Goal: Check status: Check status

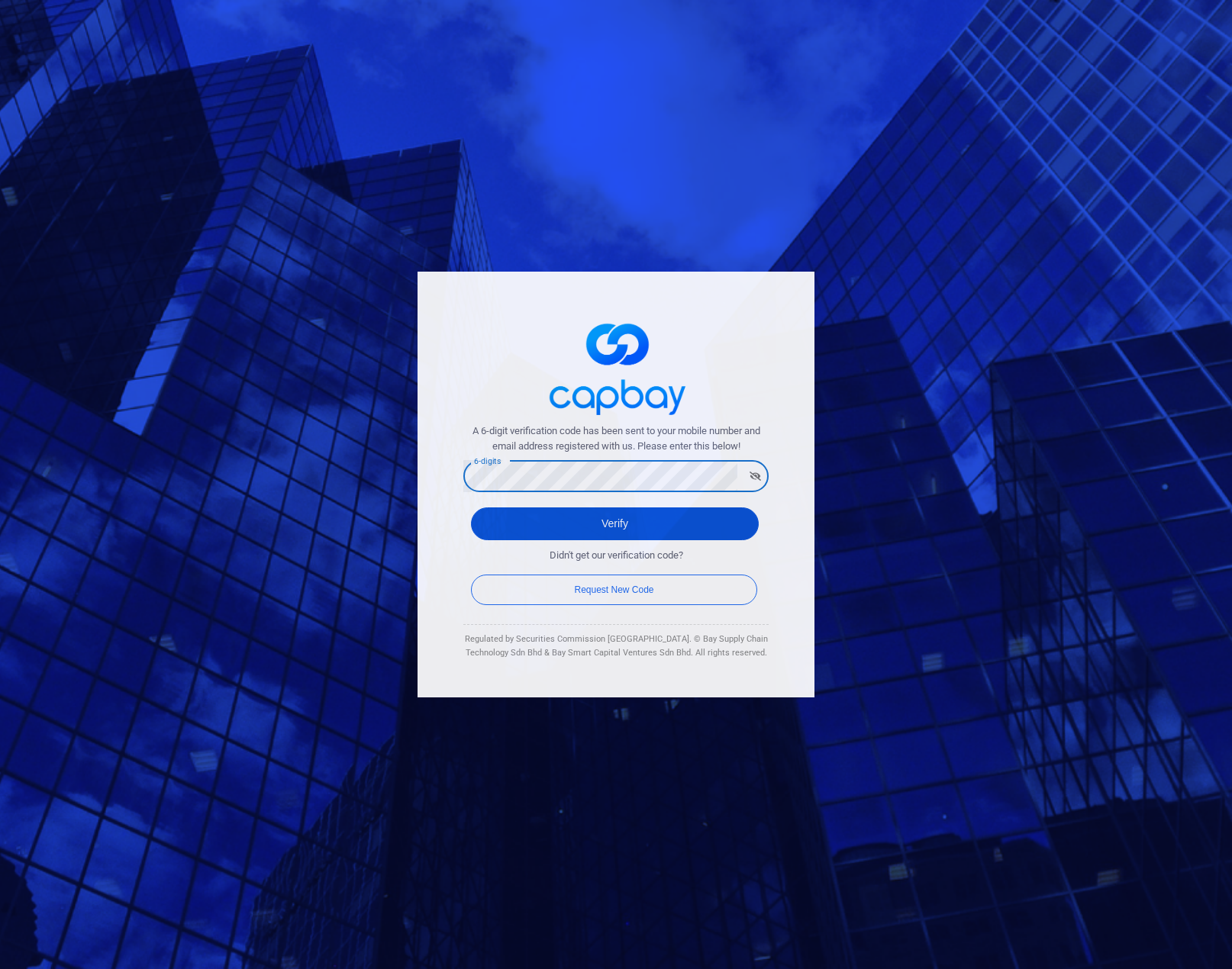
click at [598, 522] on button "Verify" at bounding box center [615, 524] width 288 height 33
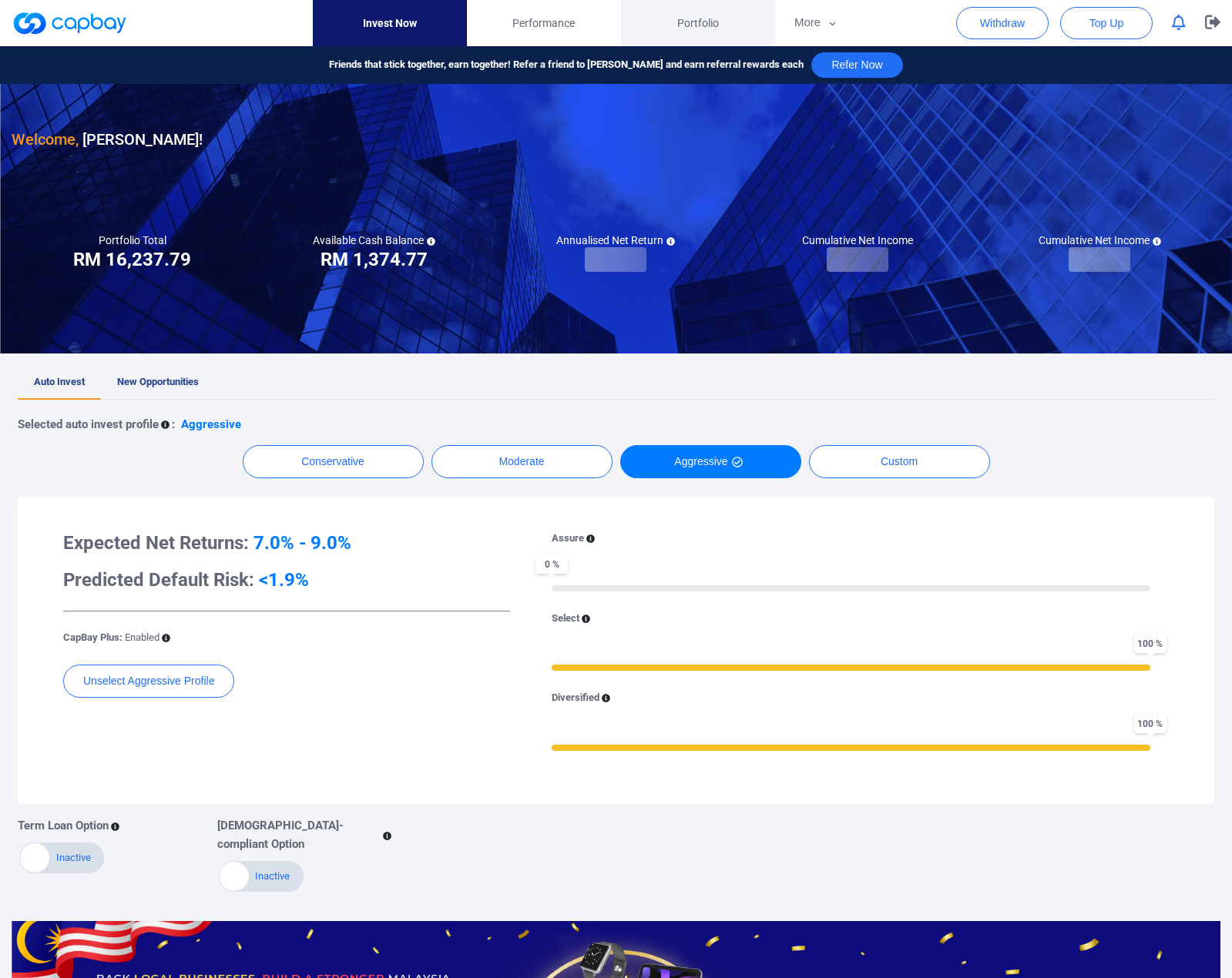
click at [698, 22] on span "Portfolio" at bounding box center [698, 23] width 41 height 17
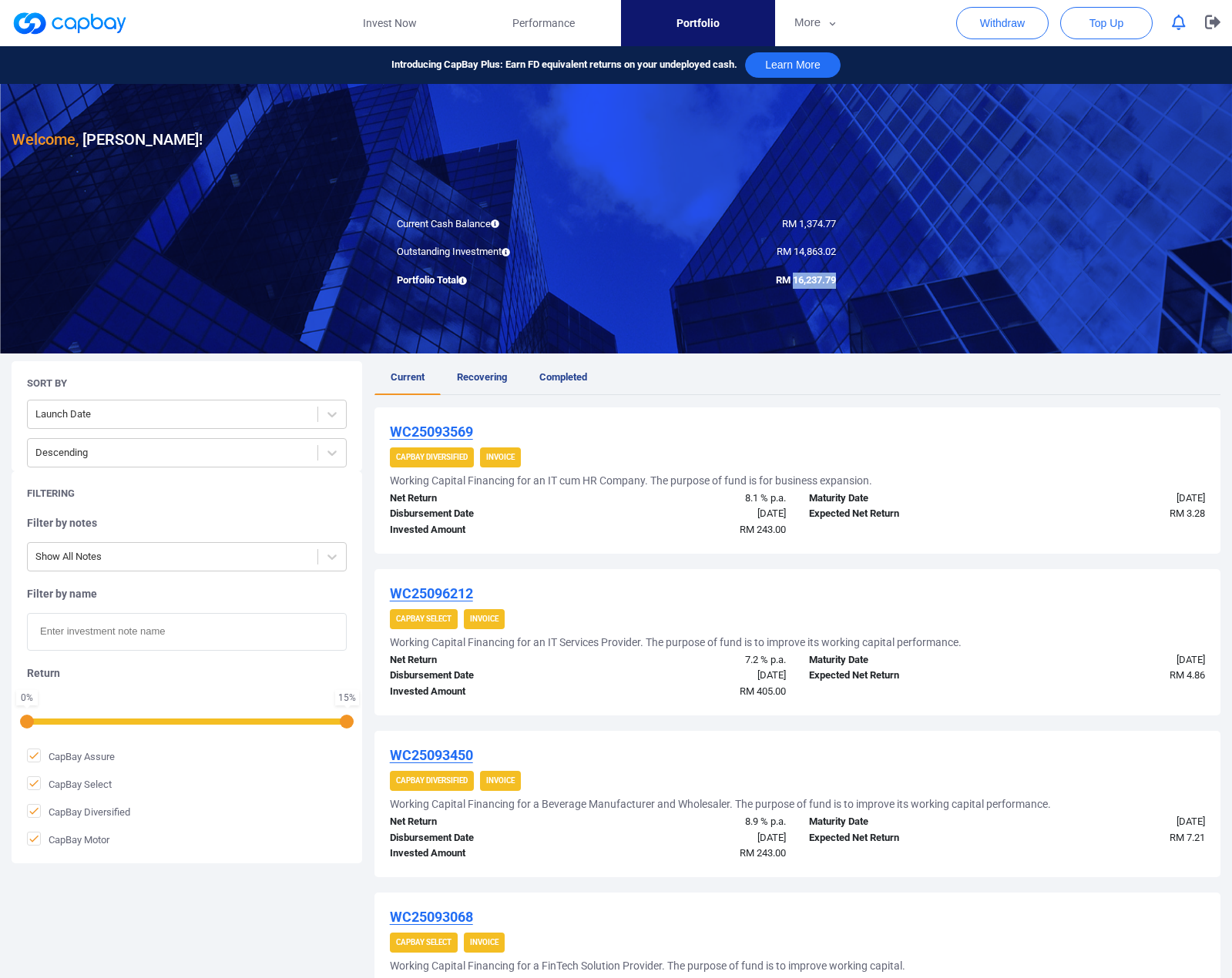
drag, startPoint x: 789, startPoint y: 278, endPoint x: 845, endPoint y: 279, distance: 56.0
click at [845, 279] on div "RM 16,237.79" at bounding box center [731, 281] width 231 height 16
copy span "16,237.79"
click at [1215, 21] on icon "button" at bounding box center [1212, 22] width 15 height 14
